Goal: Transaction & Acquisition: Book appointment/travel/reservation

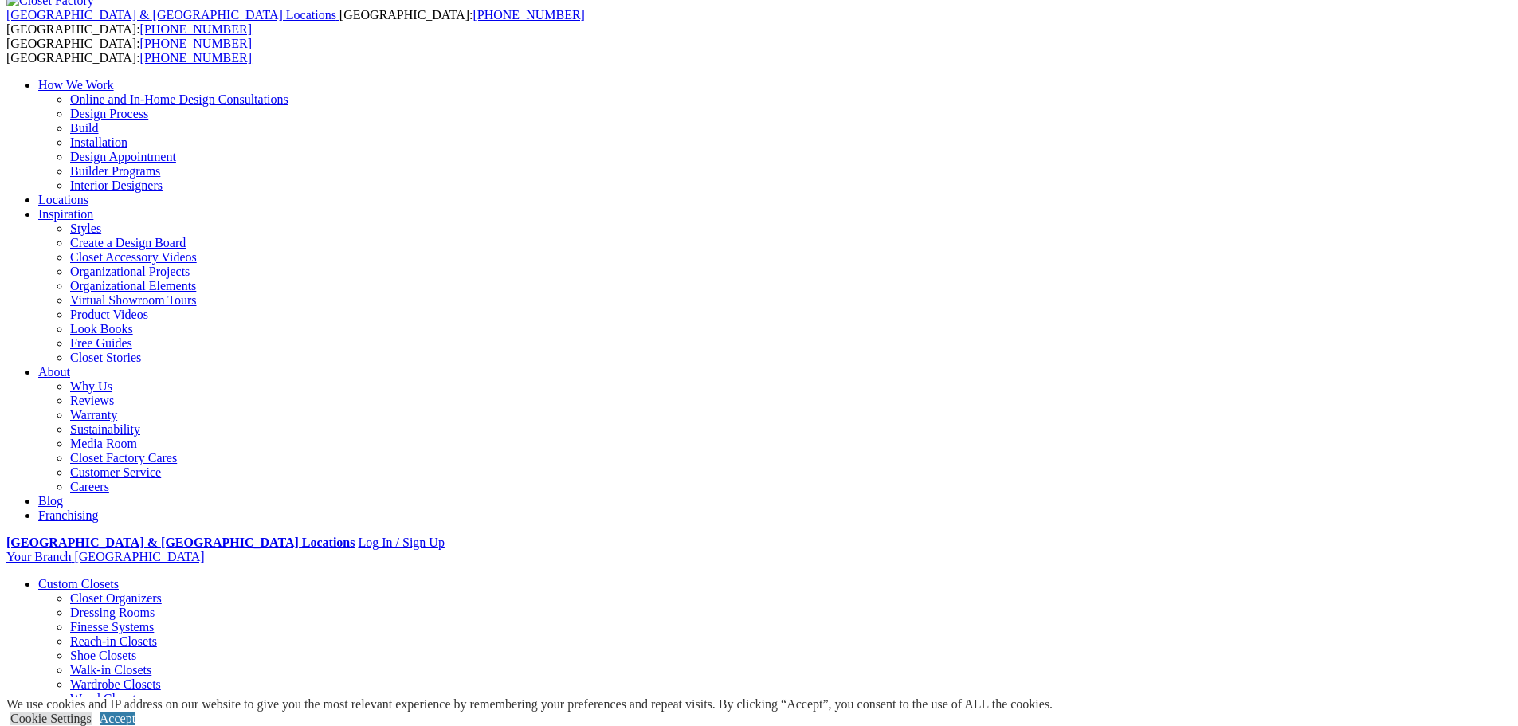
scroll to position [638, 0]
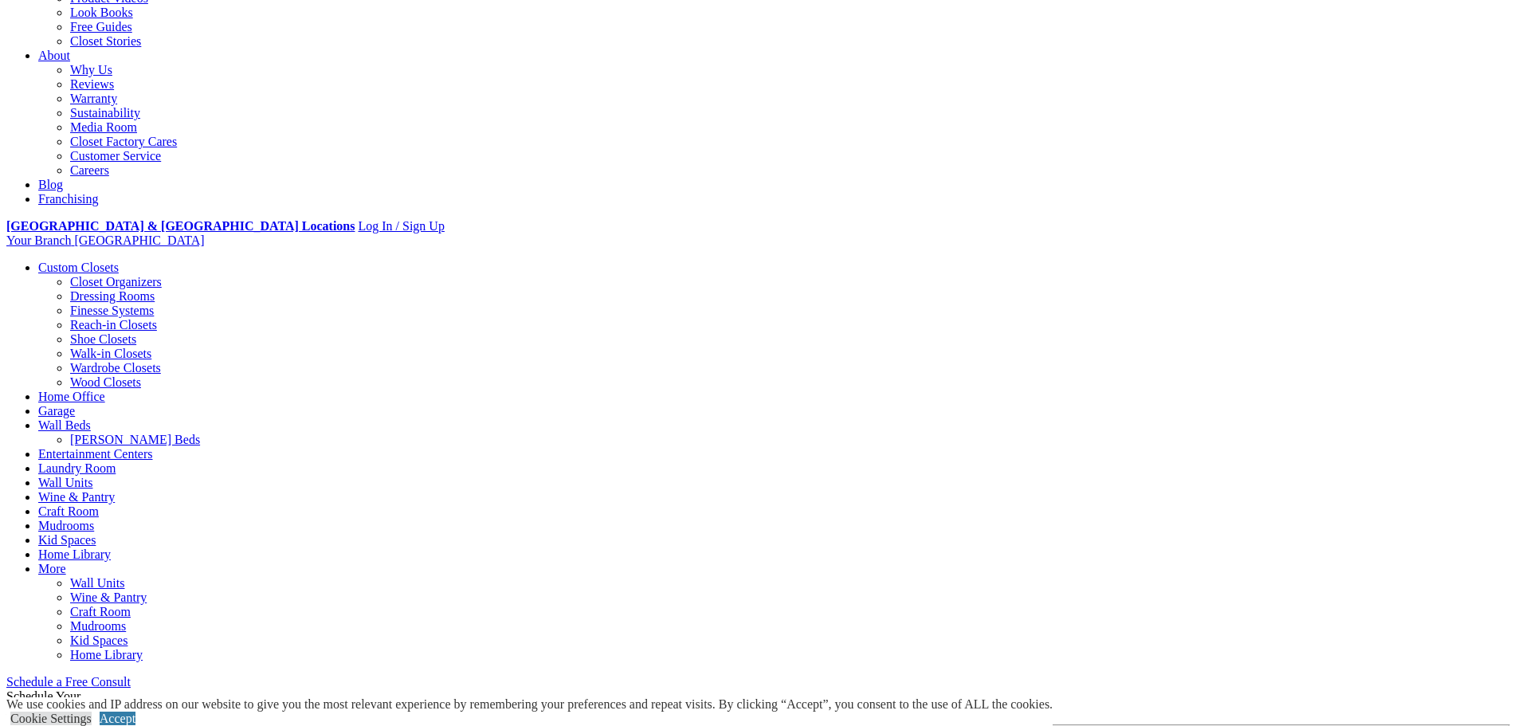
scroll to position [398, 0]
click at [131, 673] on span "Schedule a Free Consult (opens a dropdown menu)" at bounding box center [131, 680] width 0 height 14
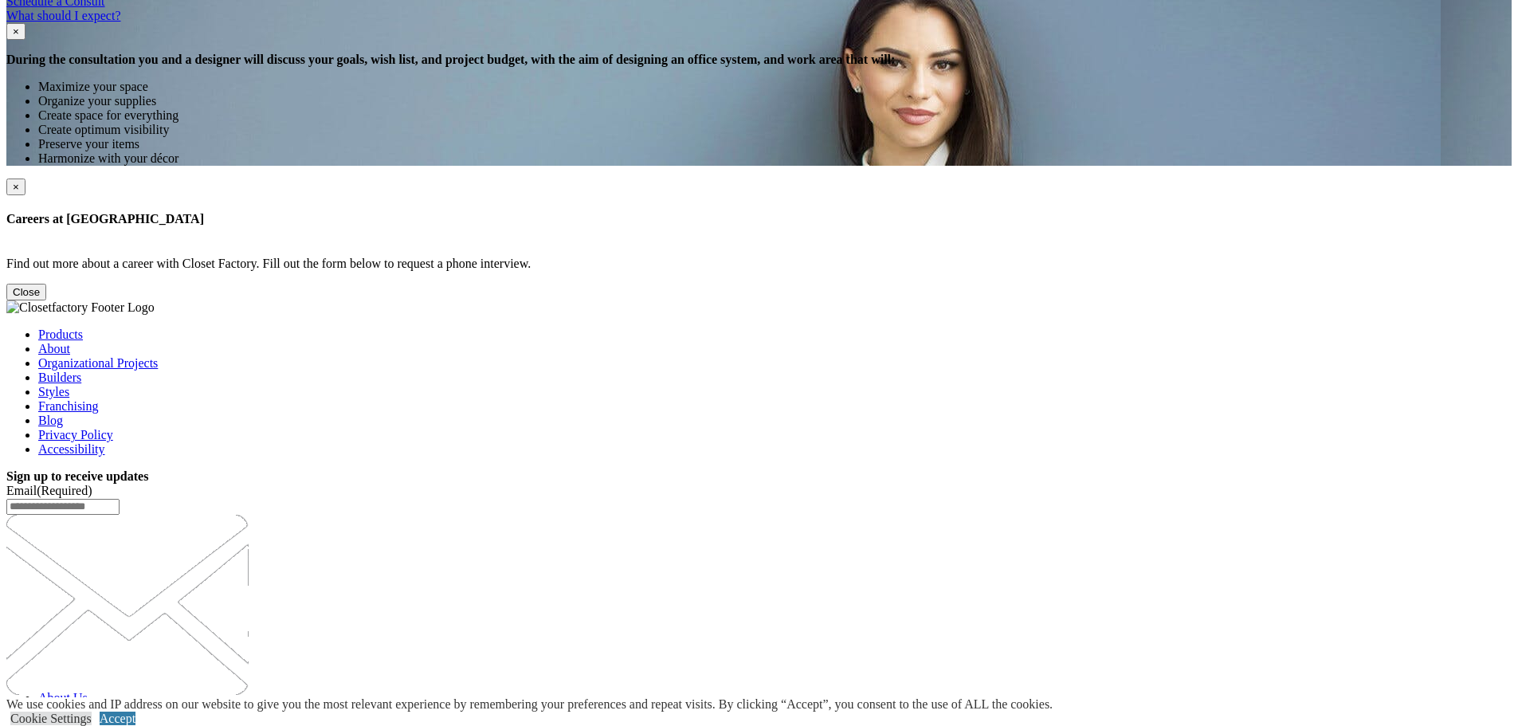
scroll to position [1721, 0]
